Goal: Task Accomplishment & Management: Manage account settings

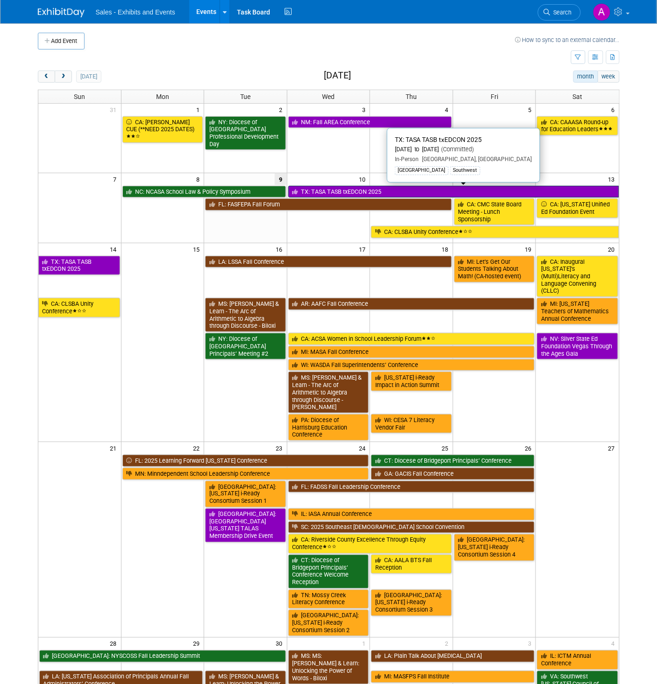
click at [407, 193] on link "TX: TASA TASB txEDCON 2025" at bounding box center [453, 192] width 331 height 12
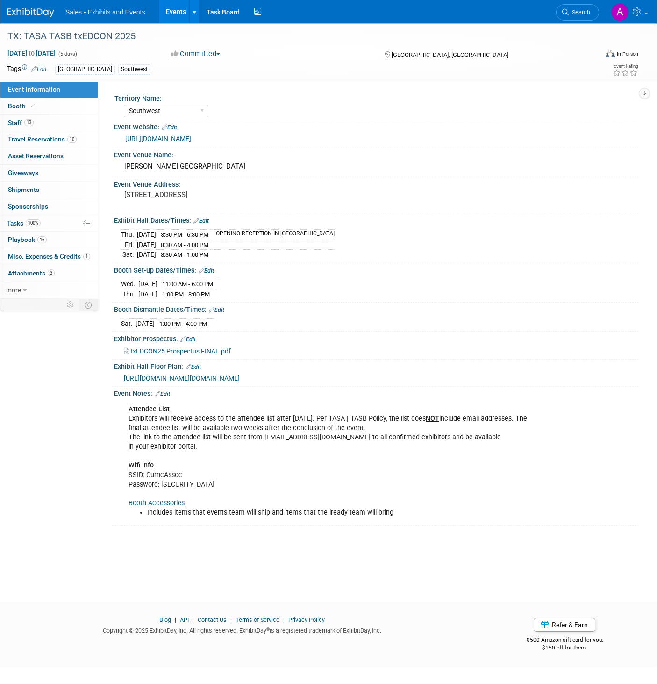
select select "Southwest"
click at [28, 240] on span "Playbook 16" at bounding box center [27, 239] width 39 height 7
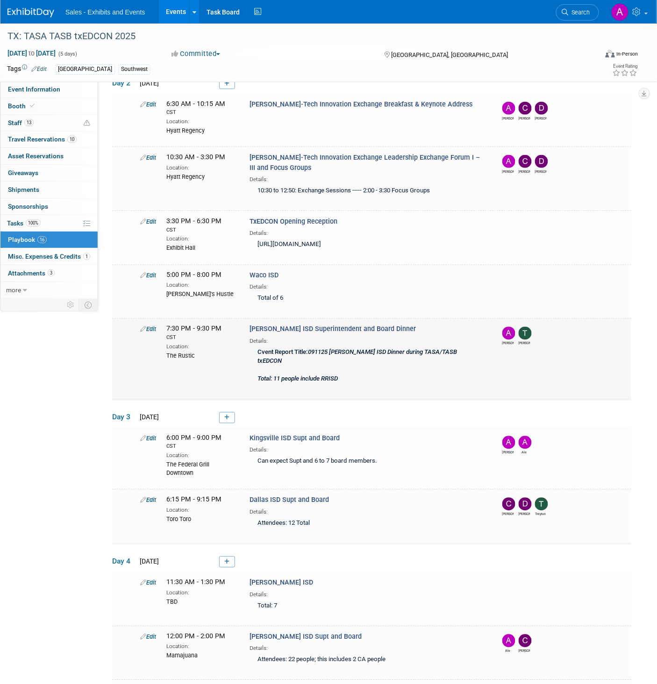
scroll to position [258, 0]
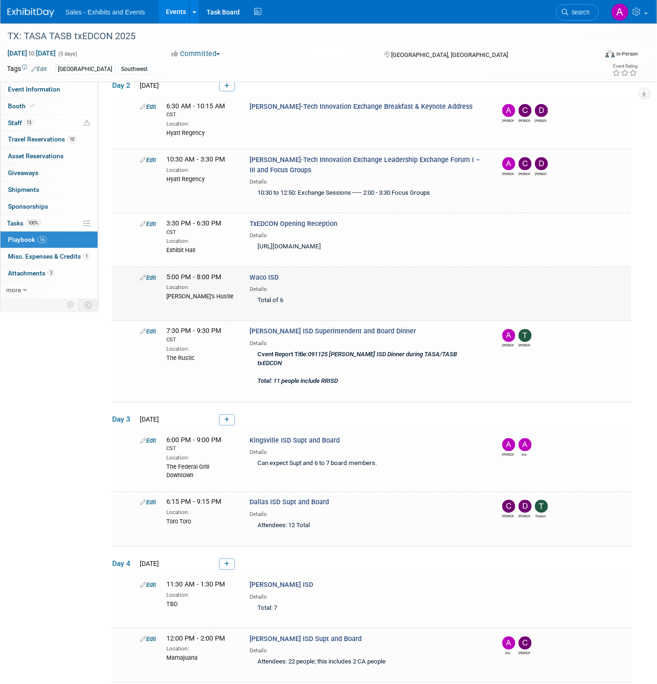
click at [144, 275] on icon at bounding box center [143, 278] width 6 height 6
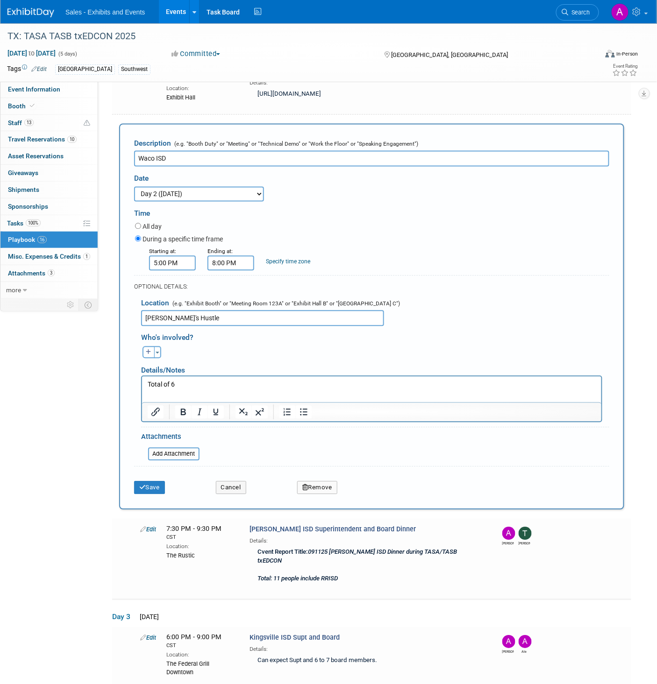
scroll to position [410, 0]
click at [149, 349] on icon "button" at bounding box center [149, 352] width 6 height 6
select select
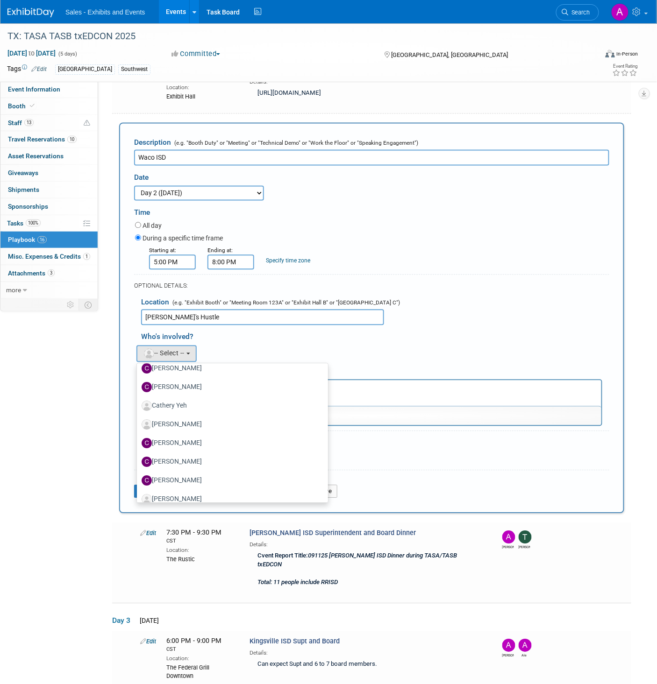
scroll to position [918, 0]
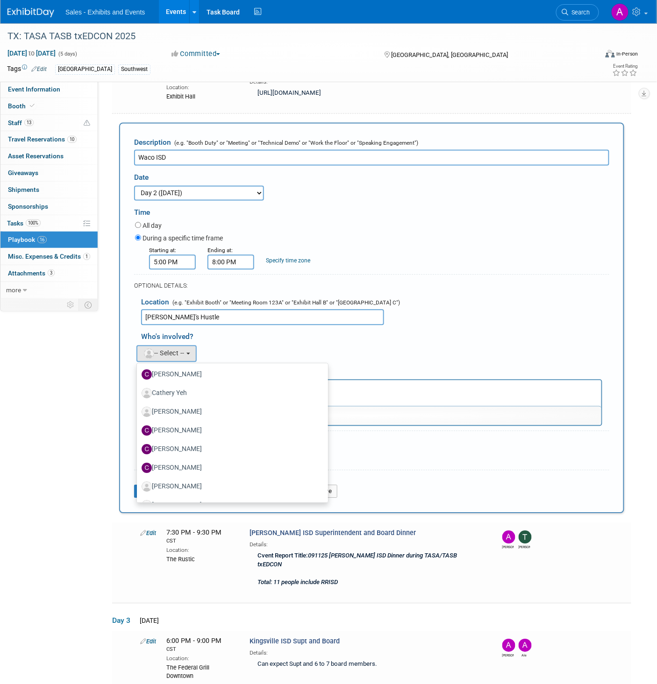
click at [242, 343] on div "Albert remove Albert (me) remove Ale remove remove remove" at bounding box center [375, 352] width 482 height 19
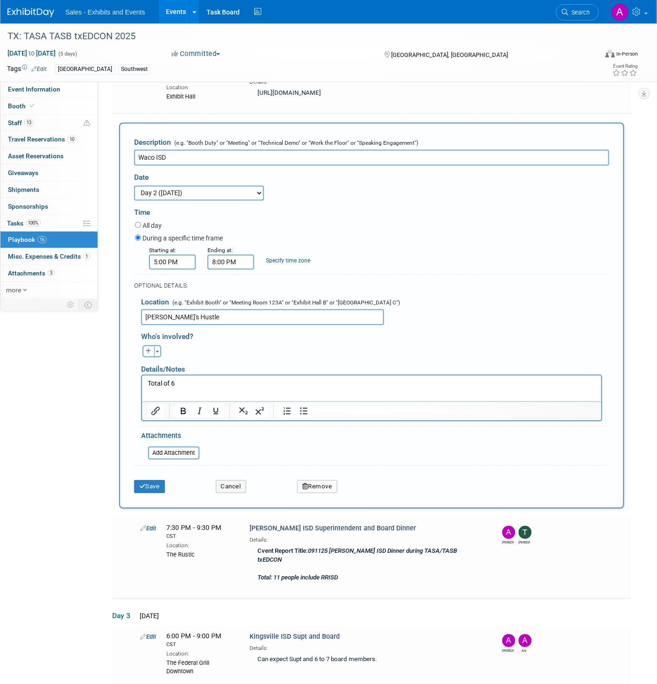
click at [147, 349] on icon "button" at bounding box center [149, 352] width 6 height 6
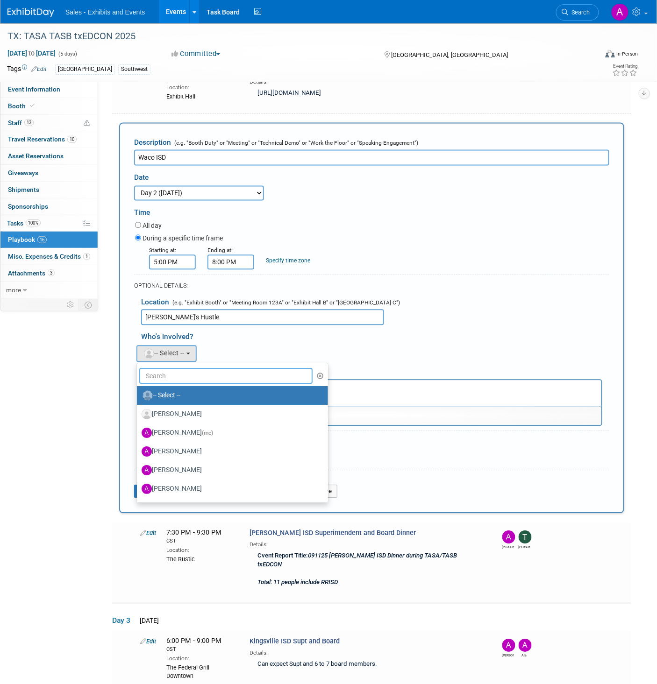
click at [178, 369] on input "text" at bounding box center [225, 377] width 173 height 16
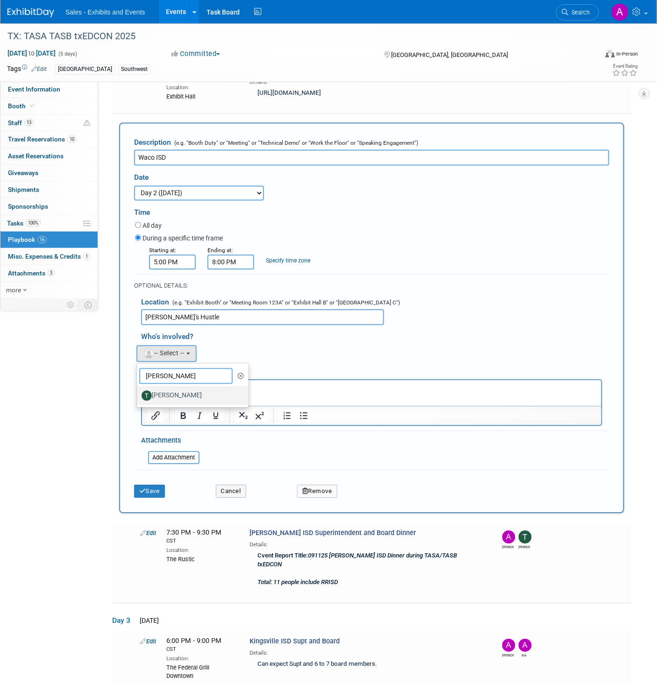
type input "Trenda"
click at [174, 389] on label "Trenda Treviño-Sims" at bounding box center [191, 396] width 98 height 15
click at [138, 392] on input "Trenda Treviño-Sims" at bounding box center [135, 395] width 6 height 6
select select "27e61162-f37c-4806-bdb1-03d201e9670c"
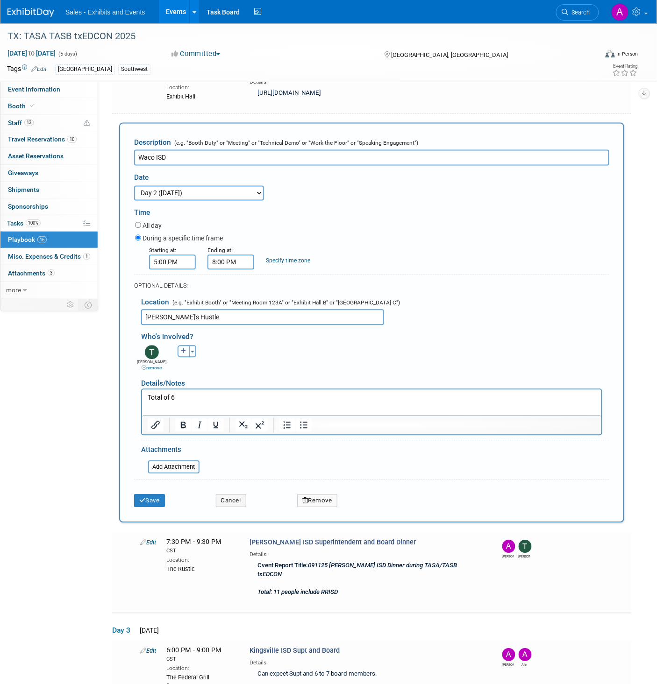
click at [185, 349] on icon "button" at bounding box center [184, 352] width 6 height 6
select select
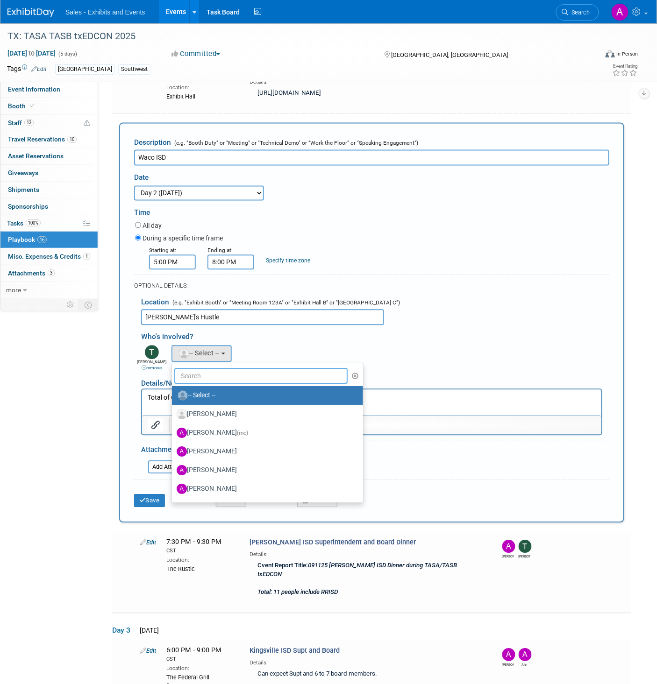
click at [204, 369] on input "text" at bounding box center [260, 377] width 173 height 16
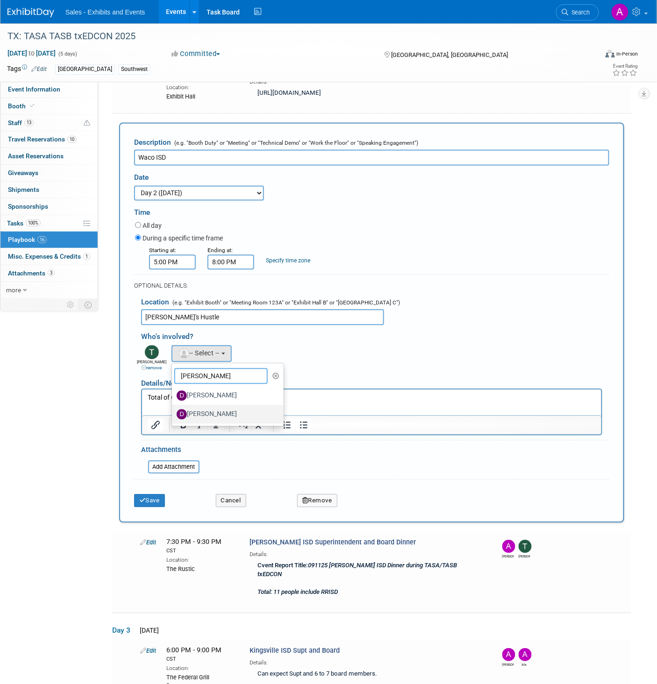
type input "David"
click at [208, 408] on label "David Webb" at bounding box center [226, 414] width 98 height 15
click at [173, 411] on input "David Webb" at bounding box center [170, 414] width 6 height 6
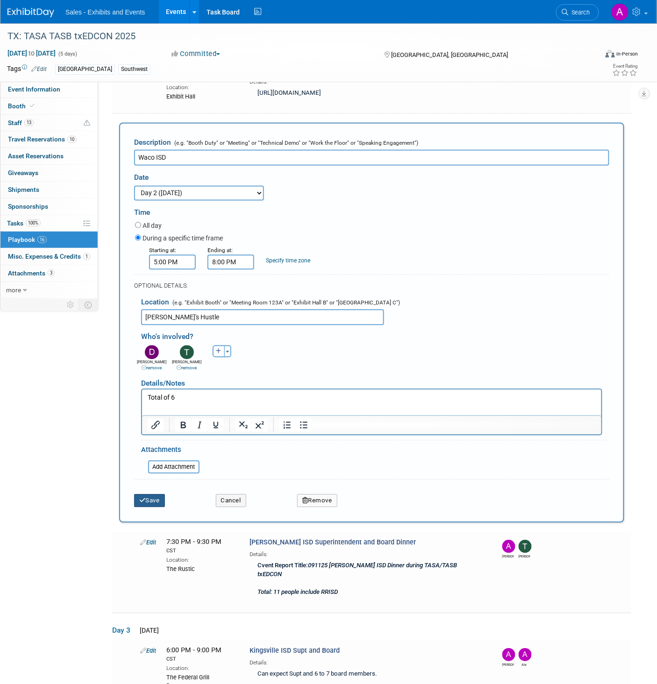
click at [150, 497] on button "Save" at bounding box center [149, 501] width 31 height 13
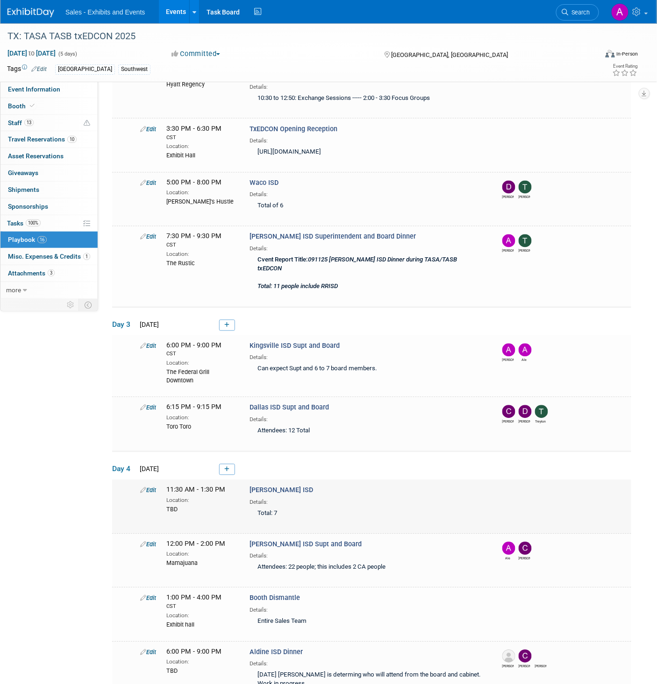
scroll to position [406, 0]
